Goal: Task Accomplishment & Management: Manage account settings

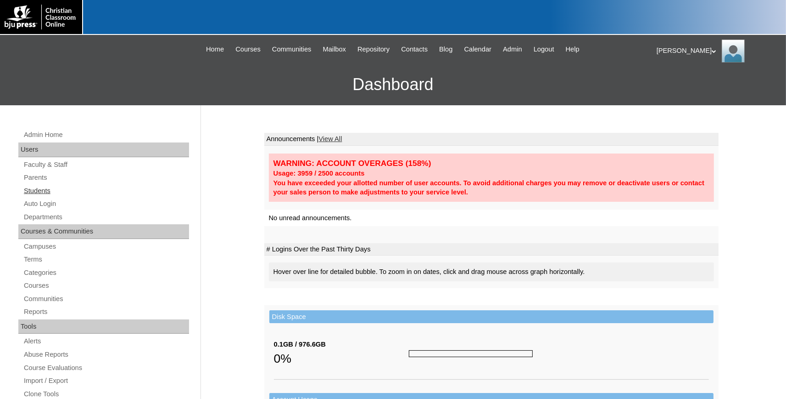
drag, startPoint x: 40, startPoint y: 194, endPoint x: 180, endPoint y: 193, distance: 140.0
click at [42, 194] on link "Students" at bounding box center [106, 190] width 166 height 11
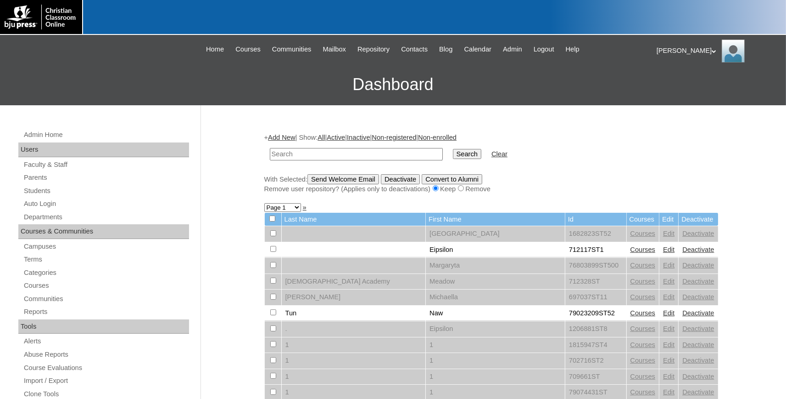
click at [325, 154] on input "text" at bounding box center [356, 154] width 173 height 12
type input "[PERSON_NAME]"
click at [453, 149] on input "Search" at bounding box center [467, 154] width 28 height 10
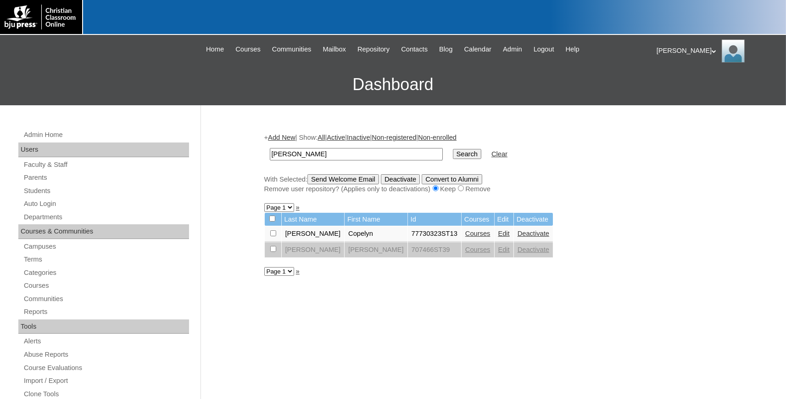
click at [466, 236] on link "Courses" at bounding box center [478, 233] width 25 height 7
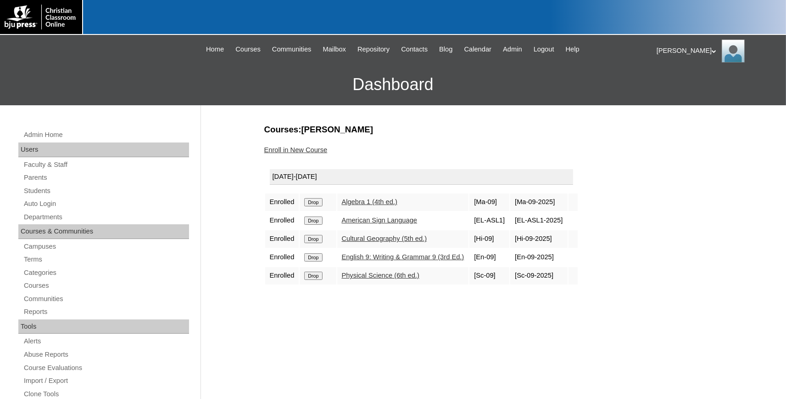
click at [315, 201] on input "Drop" at bounding box center [313, 202] width 18 height 8
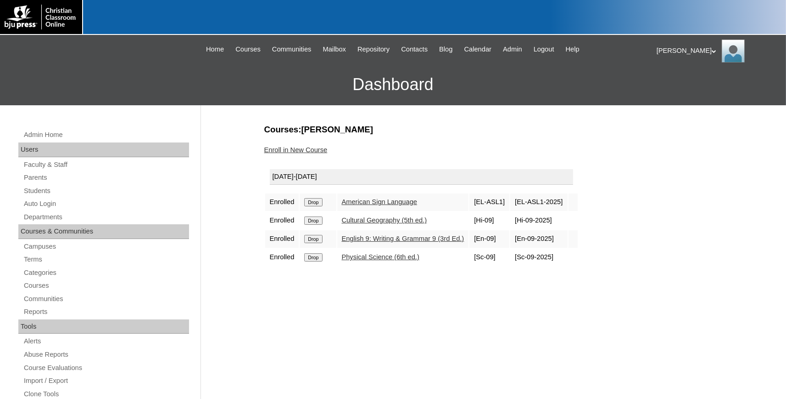
click at [316, 218] on input "Drop" at bounding box center [313, 220] width 18 height 8
click at [316, 240] on input "Drop" at bounding box center [313, 239] width 18 height 8
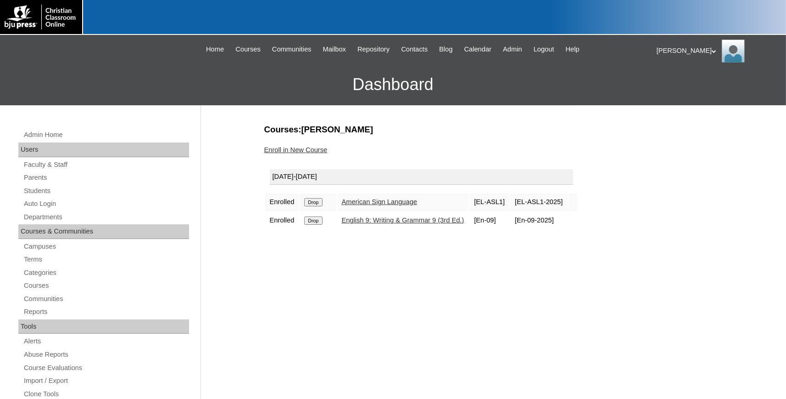
click at [312, 222] on input "Drop" at bounding box center [313, 220] width 18 height 8
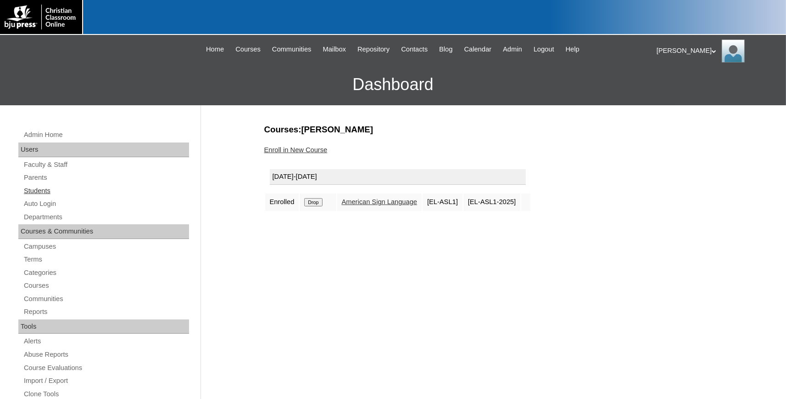
click at [38, 192] on link "Students" at bounding box center [106, 190] width 166 height 11
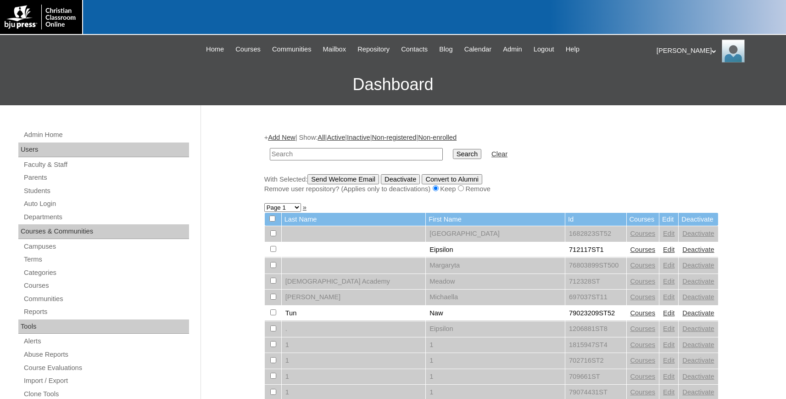
click at [37, 178] on link "Parents" at bounding box center [106, 177] width 166 height 11
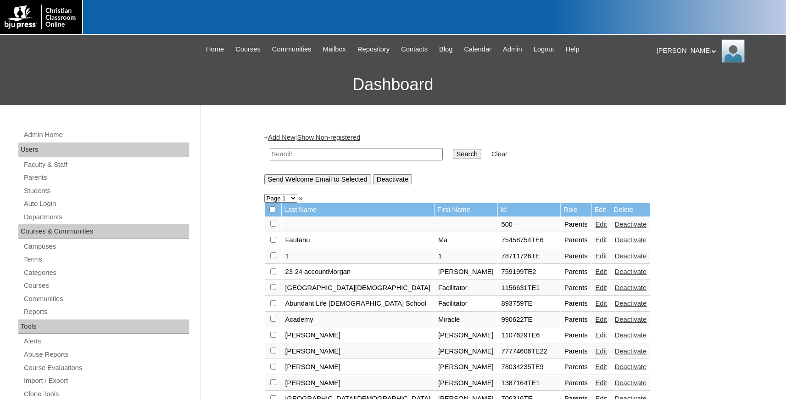
click at [315, 154] on input "text" at bounding box center [356, 154] width 173 height 12
type input "[PERSON_NAME]"
click at [453, 149] on input "Search" at bounding box center [467, 154] width 28 height 10
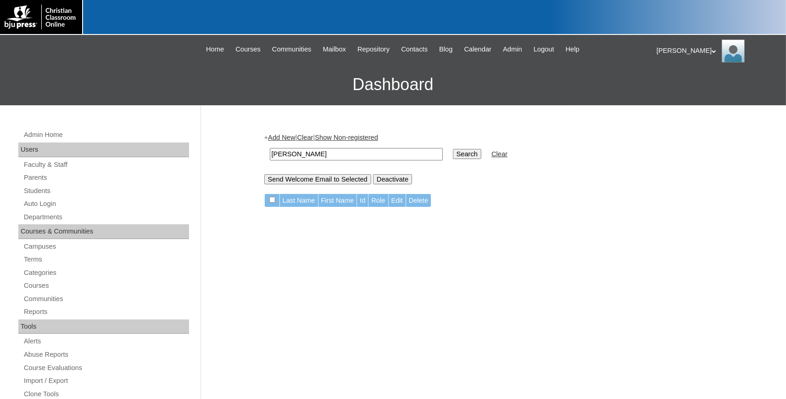
drag, startPoint x: 286, startPoint y: 152, endPoint x: 139, endPoint y: 147, distance: 147.0
click at [270, 148] on input "[PERSON_NAME]" at bounding box center [356, 154] width 173 height 12
click at [38, 177] on link "Parents" at bounding box center [106, 177] width 166 height 11
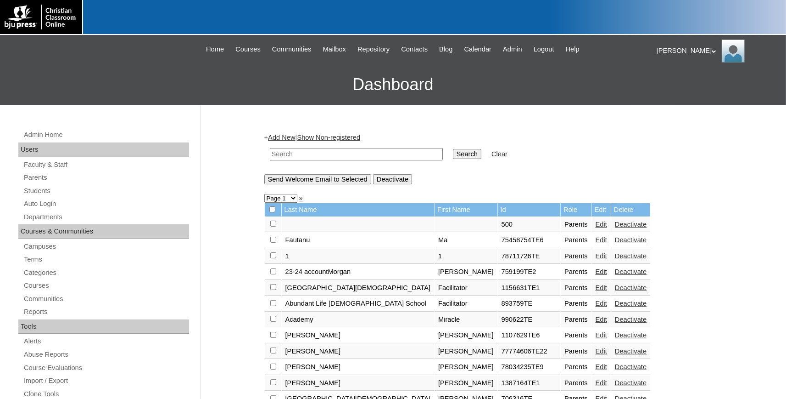
click at [295, 157] on input "text" at bounding box center [356, 154] width 173 height 12
click at [387, 149] on input "text" at bounding box center [356, 154] width 173 height 12
type input "809466"
click at [453, 149] on input "Search" at bounding box center [467, 154] width 28 height 10
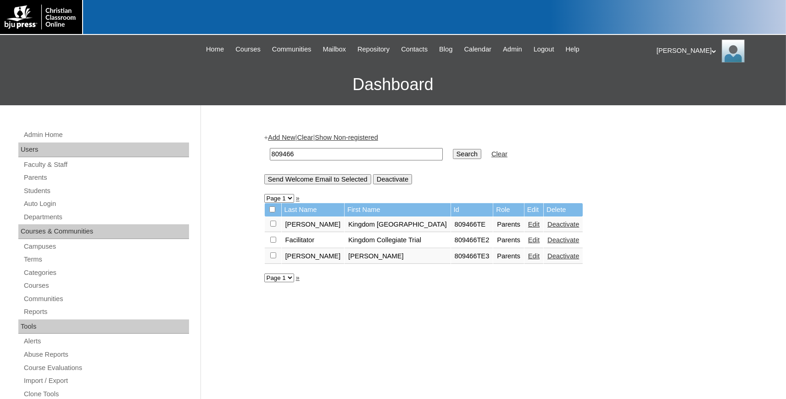
click at [528, 227] on link "Edit" at bounding box center [533, 223] width 11 height 7
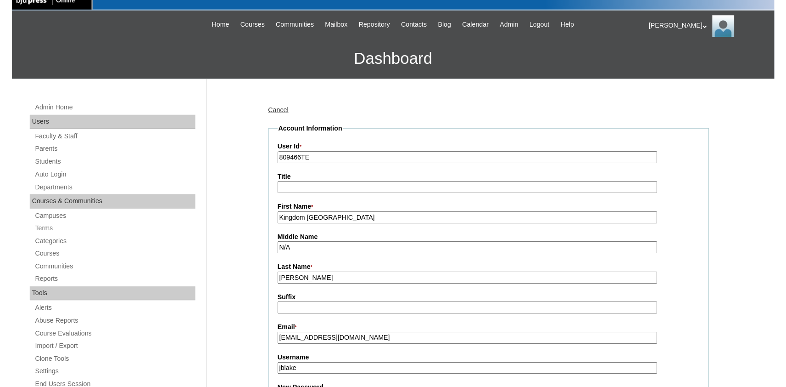
scroll to position [51, 0]
